Goal: Task Accomplishment & Management: Use online tool/utility

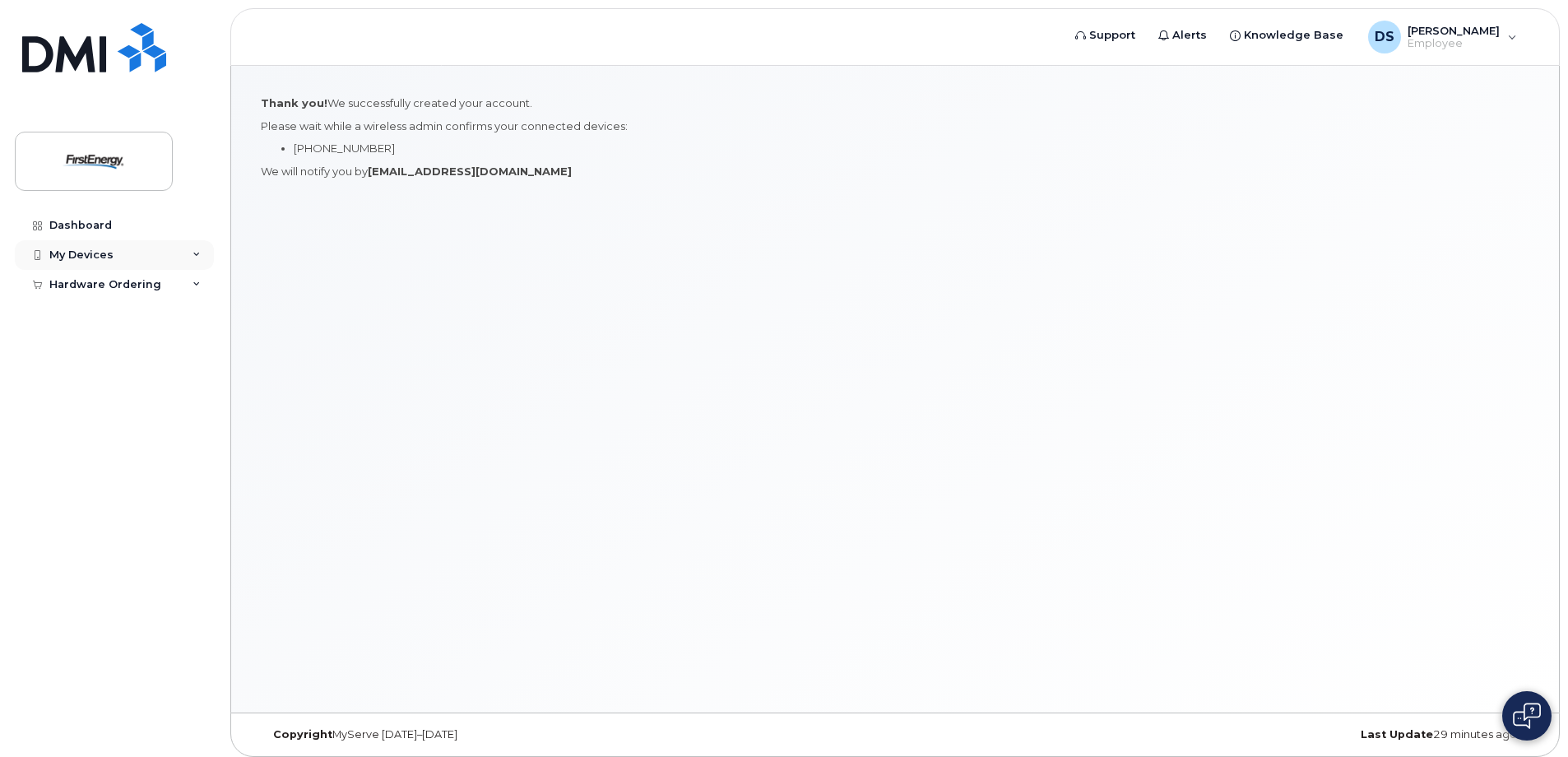
click at [194, 253] on icon at bounding box center [196, 255] width 8 height 8
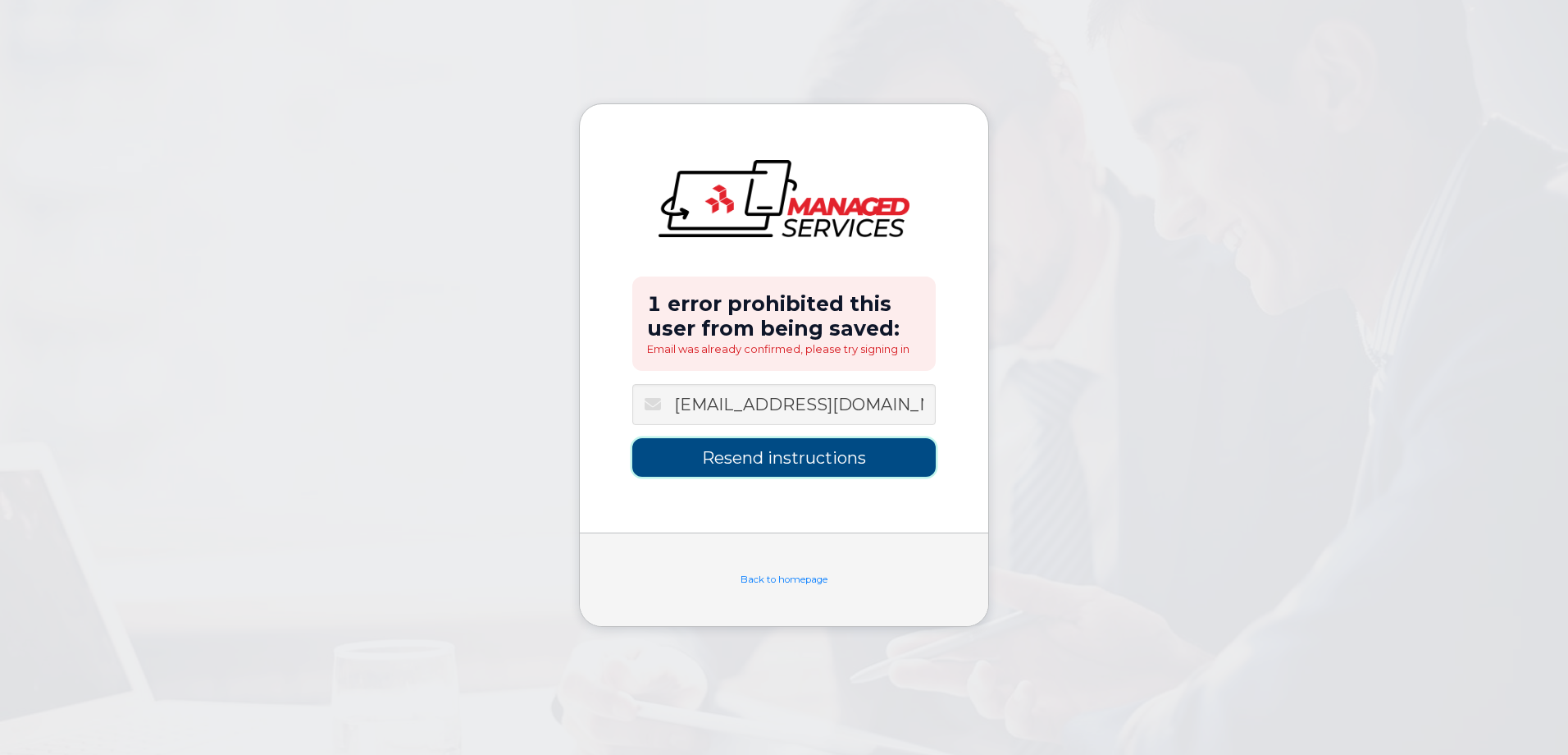
click at [780, 461] on input "Resend instructions" at bounding box center [784, 457] width 303 height 38
type input "Sending Instructions..."
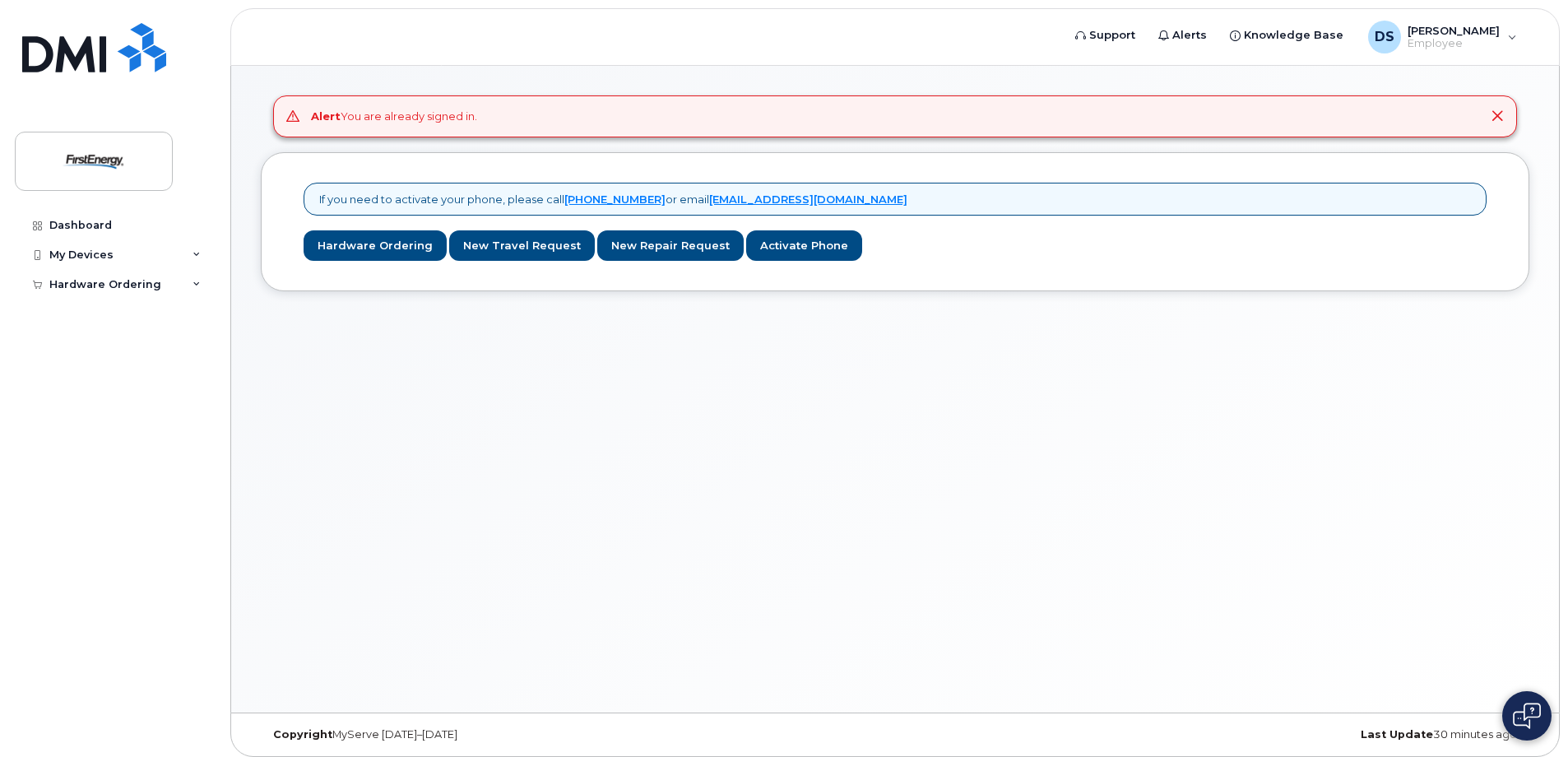
click at [1498, 113] on icon at bounding box center [1497, 115] width 13 height 13
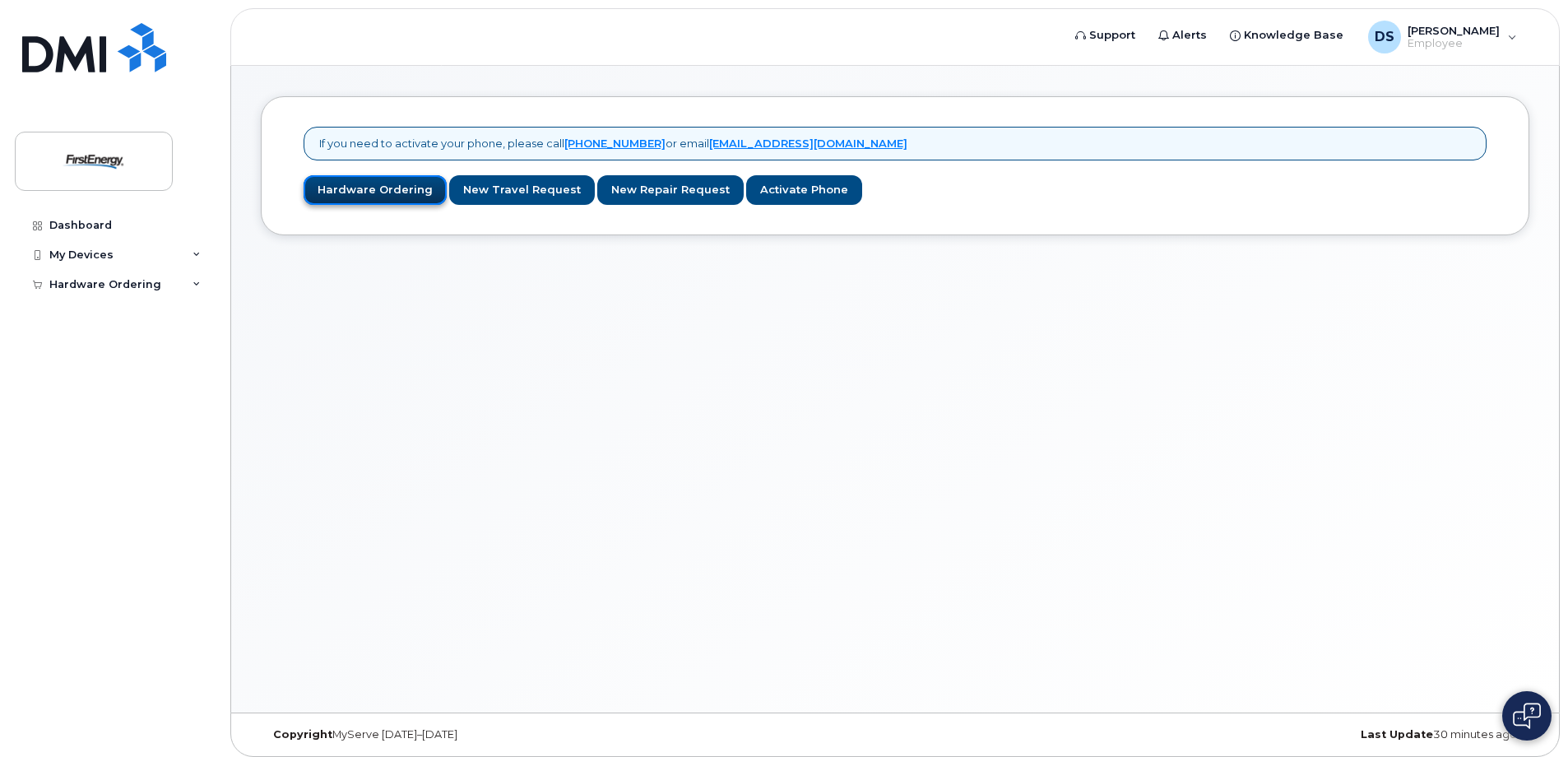
click at [365, 186] on link "Hardware Ordering" at bounding box center [375, 190] width 143 height 30
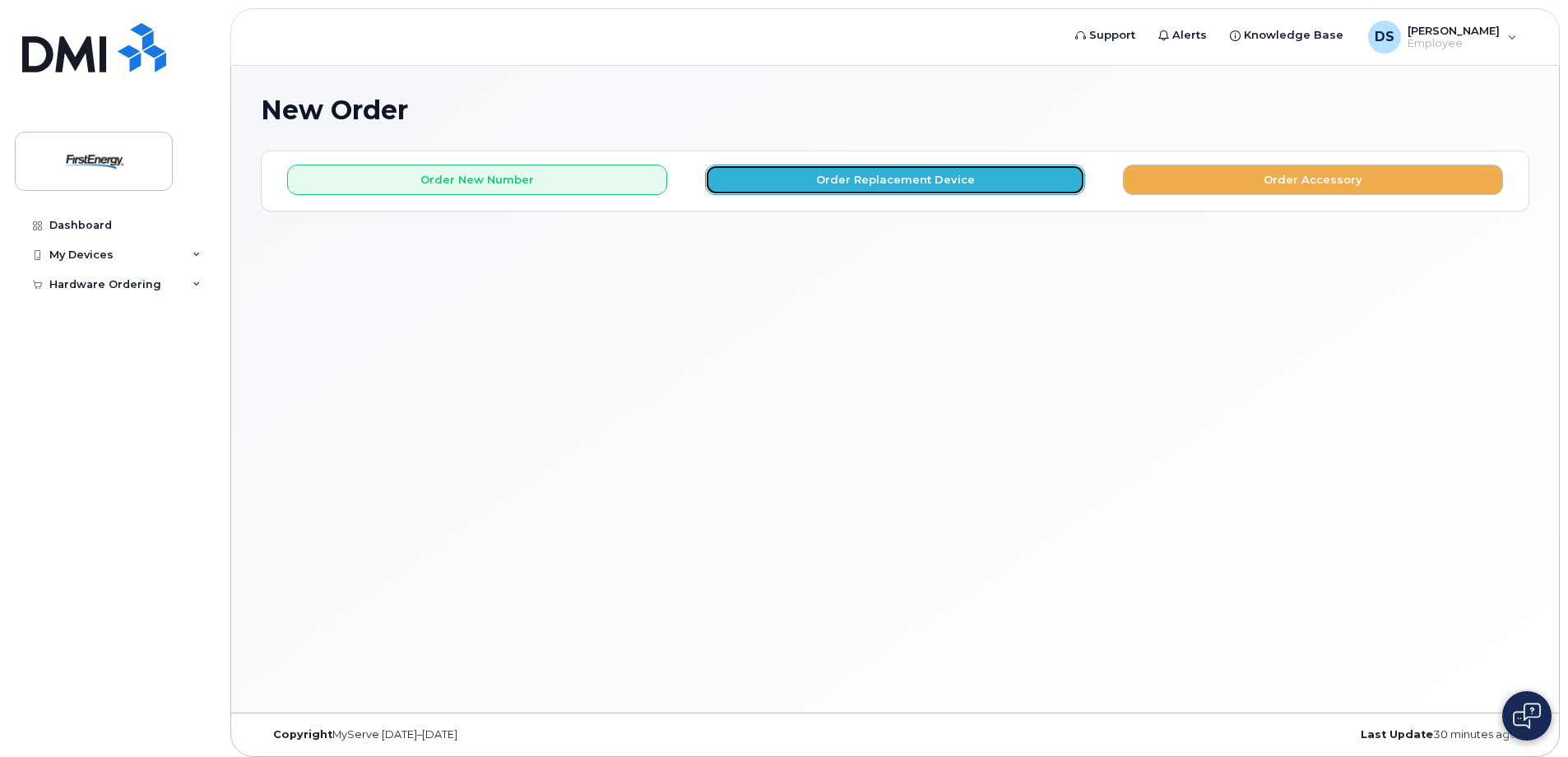
click at [901, 179] on button "Order Replacement Device" at bounding box center [894, 179] width 380 height 30
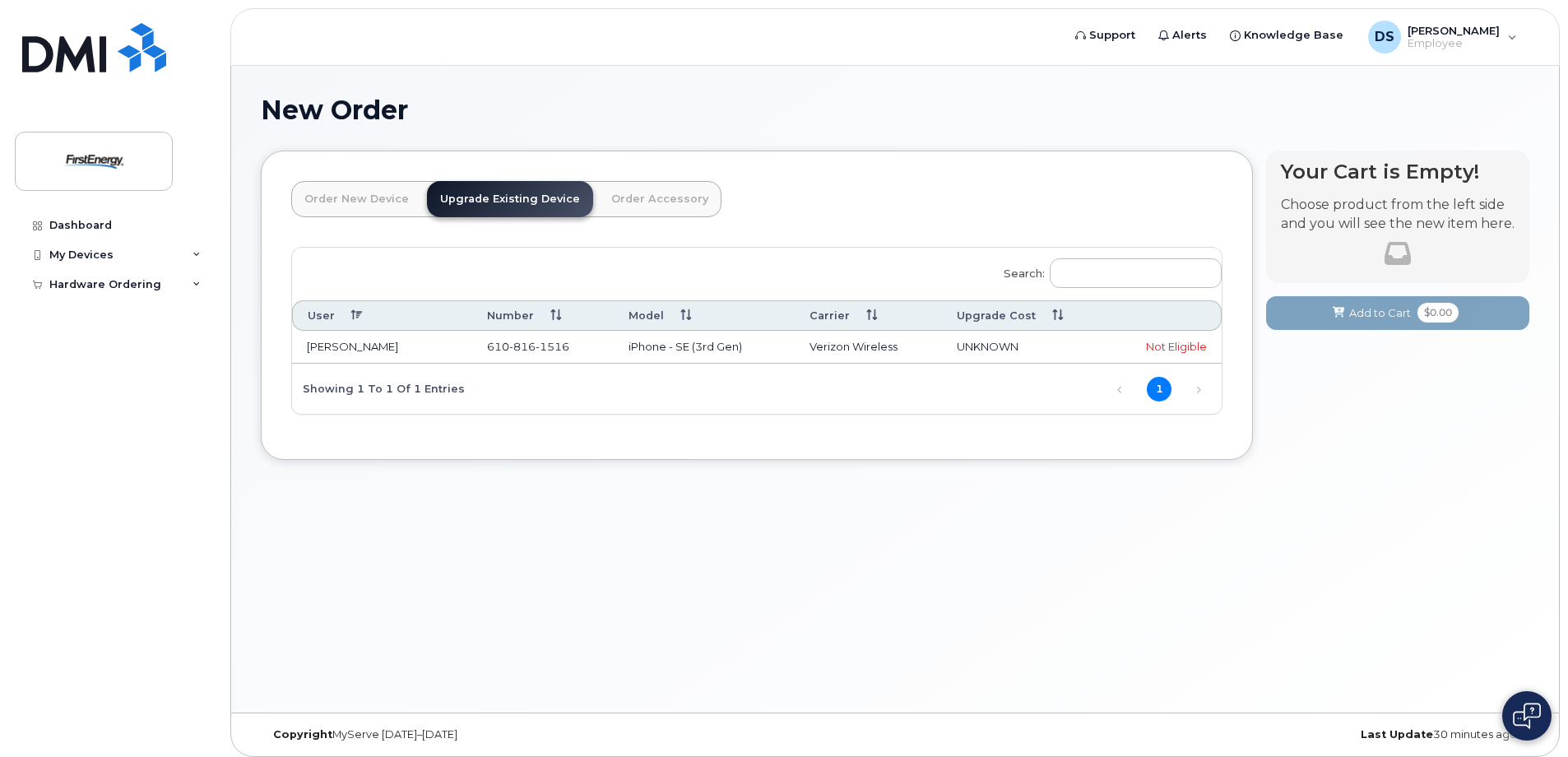
click at [1448, 405] on div "Your Cart is Empty! Choose product from the left side and you will see the new …" at bounding box center [1397, 317] width 263 height 334
